Goal: Check status: Check status

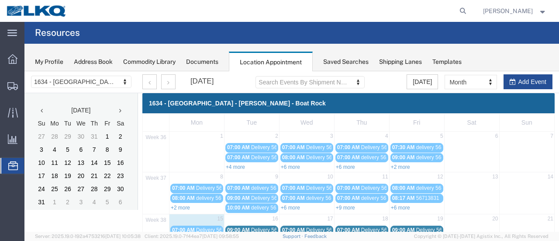
scroll to position [87, 0]
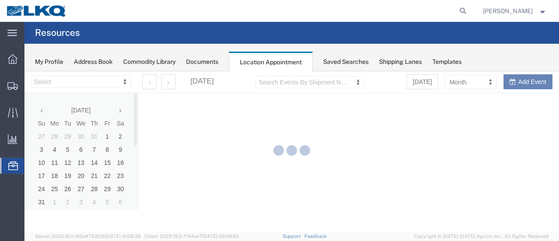
select select "28712"
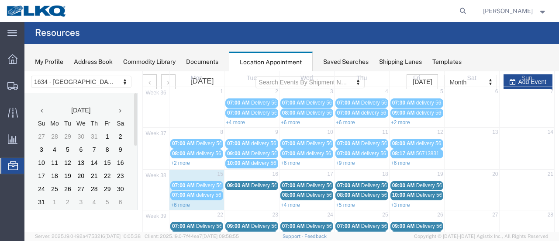
scroll to position [87, 0]
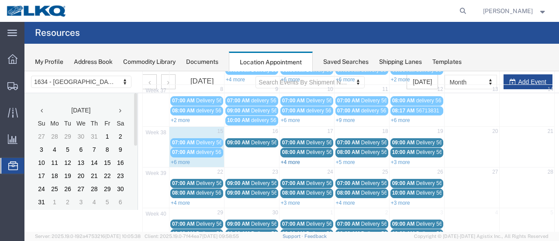
click at [294, 161] on link "+4 more" at bounding box center [290, 162] width 19 height 6
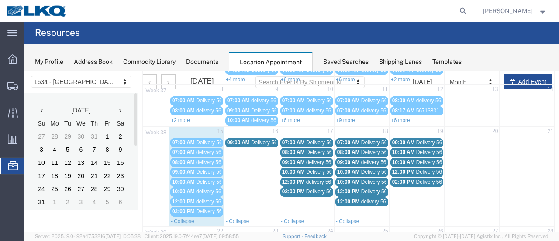
scroll to position [131, 0]
